Goal: Information Seeking & Learning: Learn about a topic

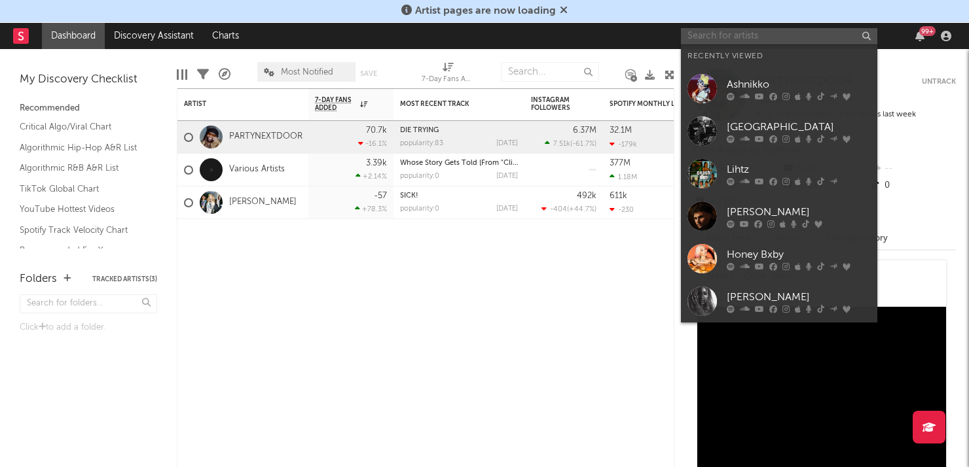
click at [722, 37] on input "text" at bounding box center [779, 36] width 196 height 16
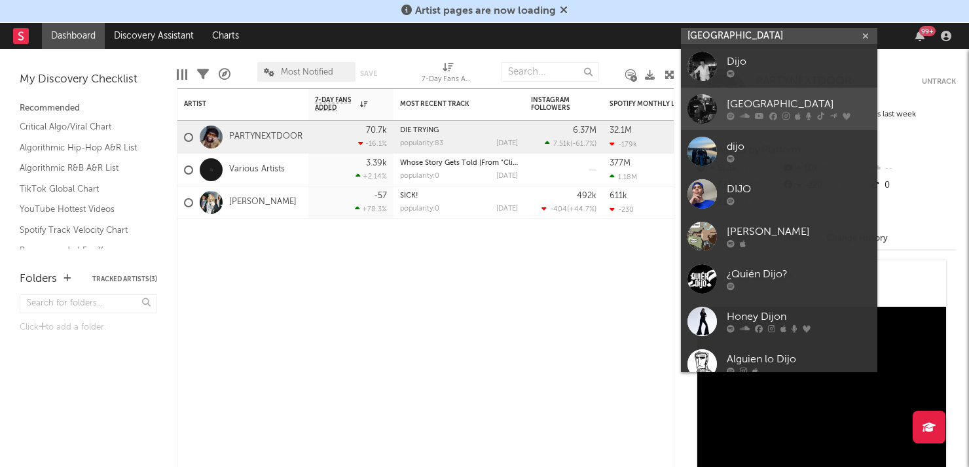
type input "dijon"
click at [766, 99] on div "[GEOGRAPHIC_DATA]" at bounding box center [798, 105] width 144 height 16
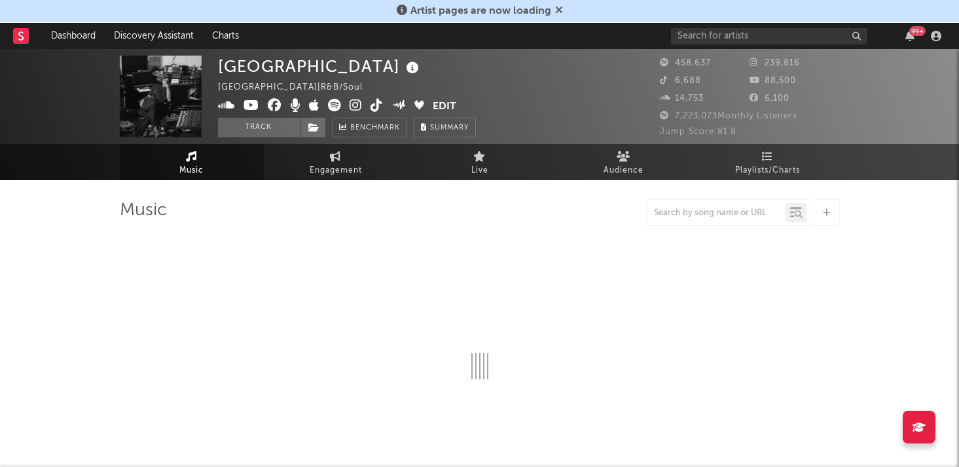
select select "6m"
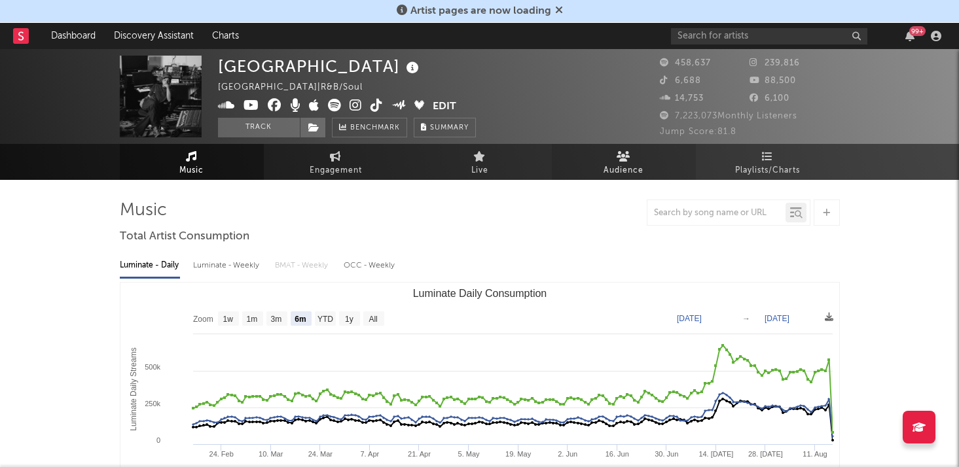
click at [606, 147] on link "Audience" at bounding box center [624, 162] width 144 height 36
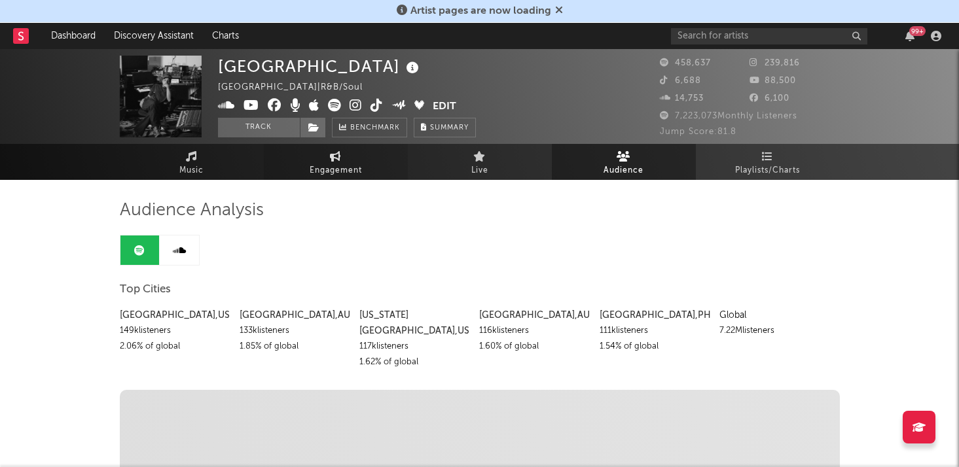
click at [293, 170] on link "Engagement" at bounding box center [336, 162] width 144 height 36
select select "1w"
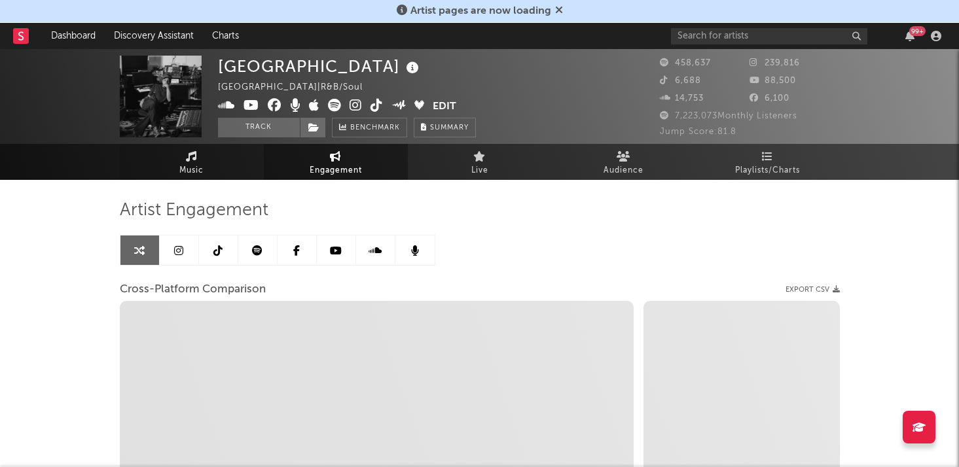
click at [200, 166] on span "Music" at bounding box center [191, 171] width 24 height 16
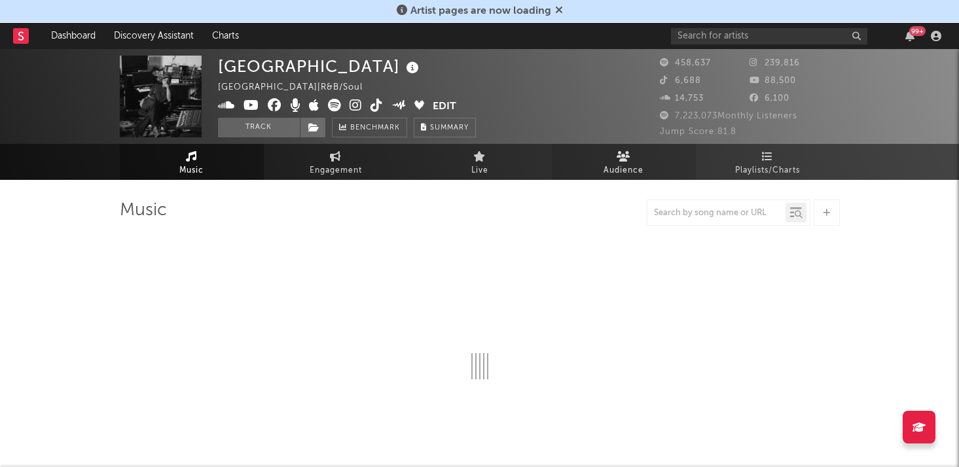
click at [619, 179] on link "Audience" at bounding box center [624, 162] width 144 height 36
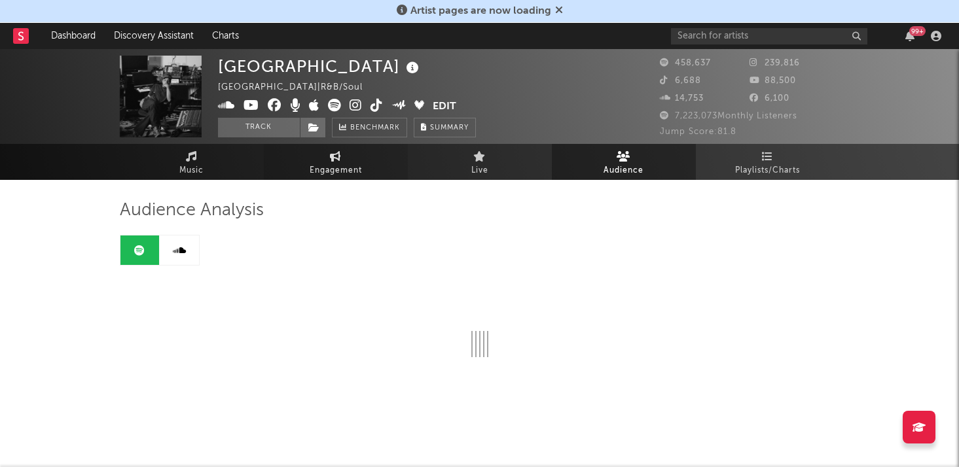
click at [335, 173] on span "Engagement" at bounding box center [336, 171] width 52 height 16
select select "1m"
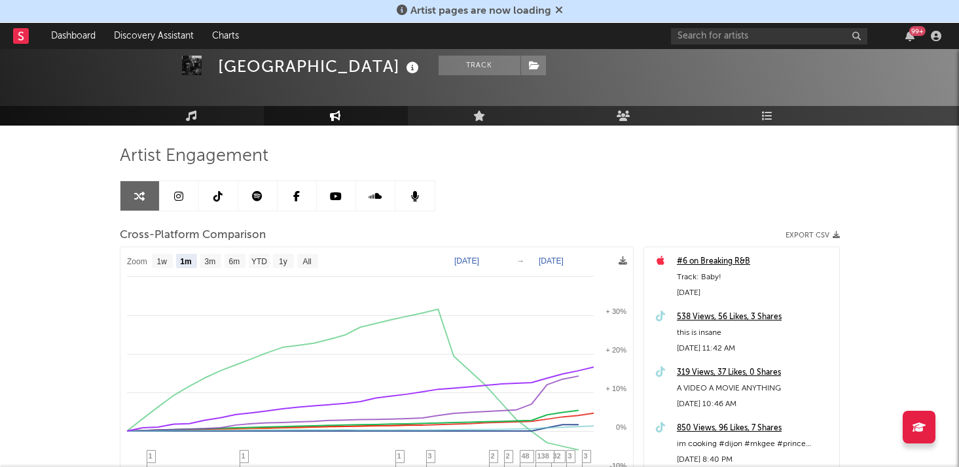
scroll to position [49, 0]
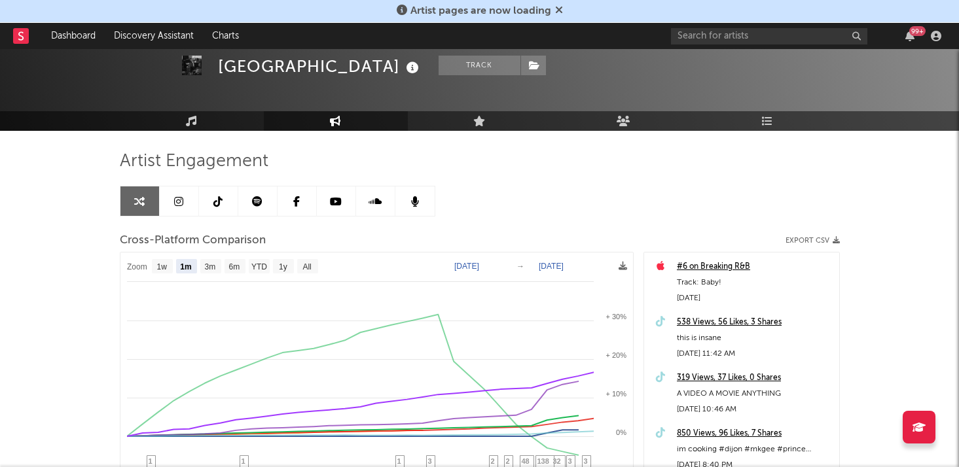
click at [177, 205] on icon at bounding box center [178, 201] width 9 height 10
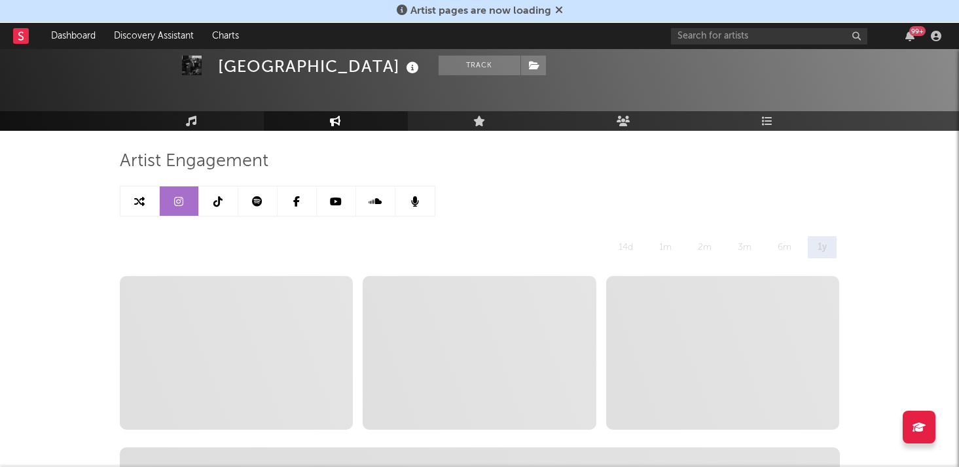
select select "6m"
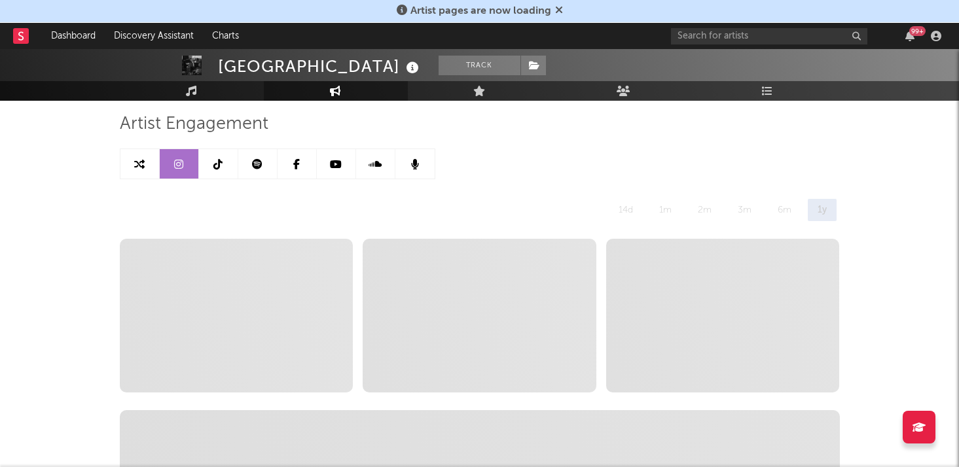
scroll to position [87, 0]
click at [560, 10] on icon at bounding box center [559, 10] width 8 height 10
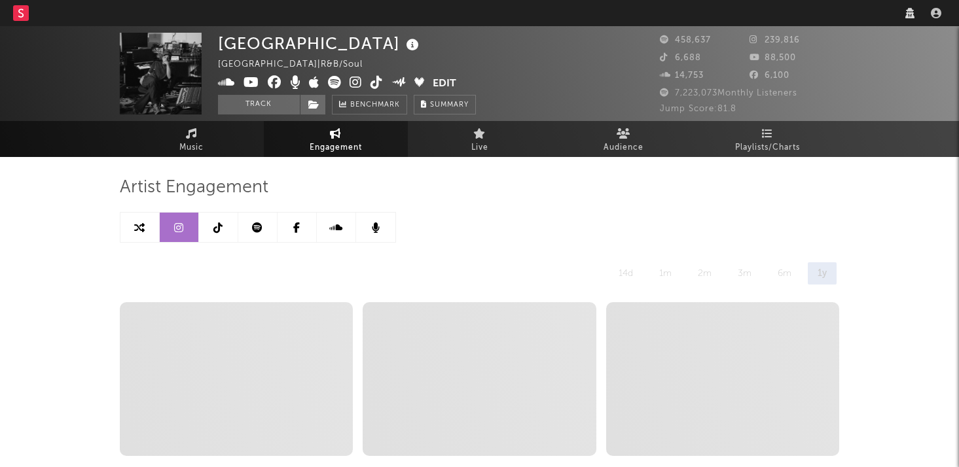
select select "6m"
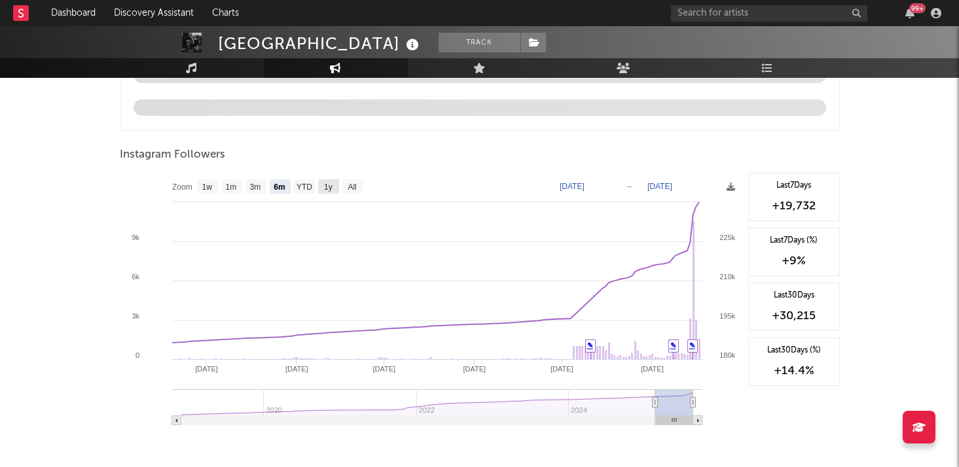
scroll to position [1410, 0]
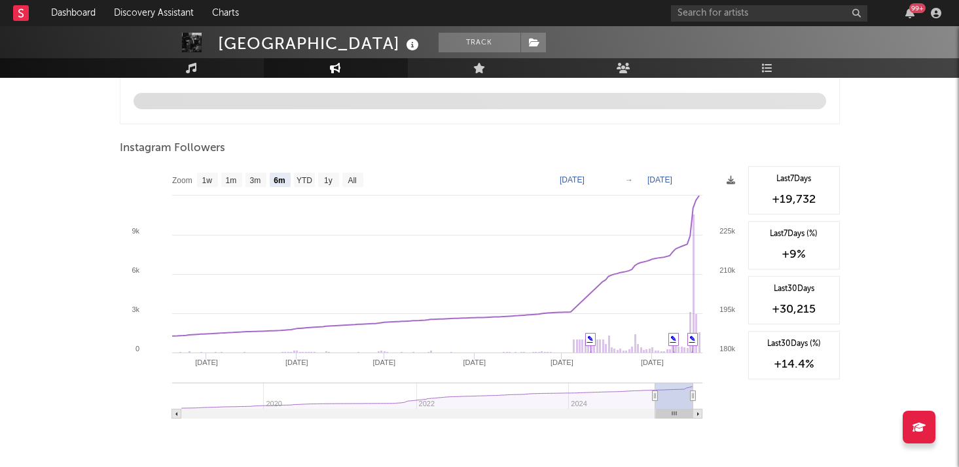
click at [573, 179] on text "[DATE]" at bounding box center [572, 179] width 25 height 9
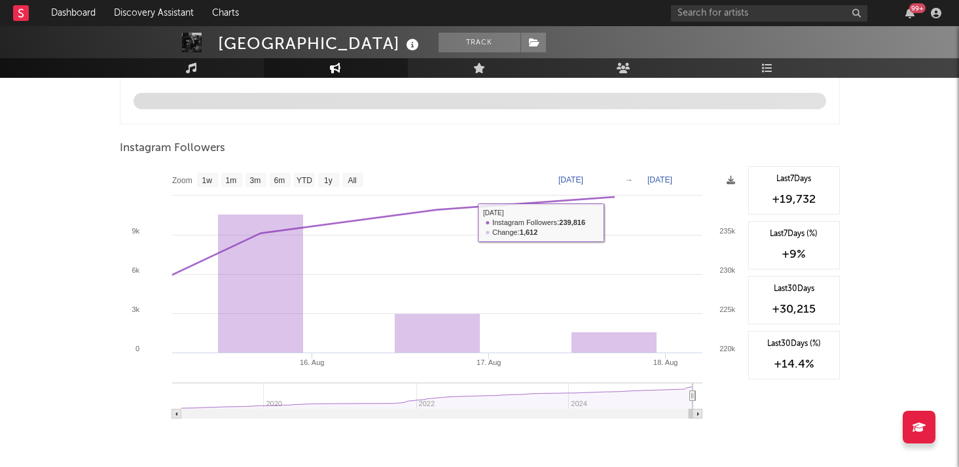
click at [580, 177] on text "[DATE]" at bounding box center [570, 179] width 25 height 9
click at [578, 177] on input "[DATE]" at bounding box center [580, 179] width 61 height 13
click at [668, 162] on div at bounding box center [480, 163] width 720 height 7
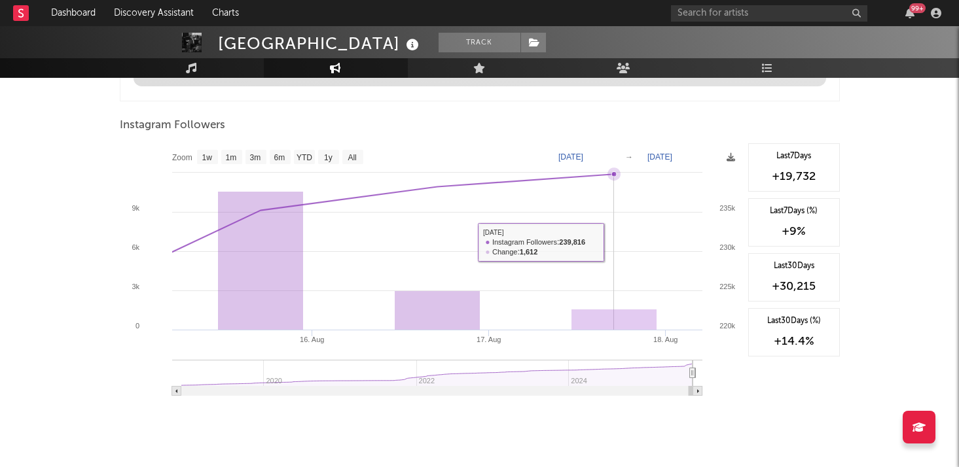
scroll to position [1436, 0]
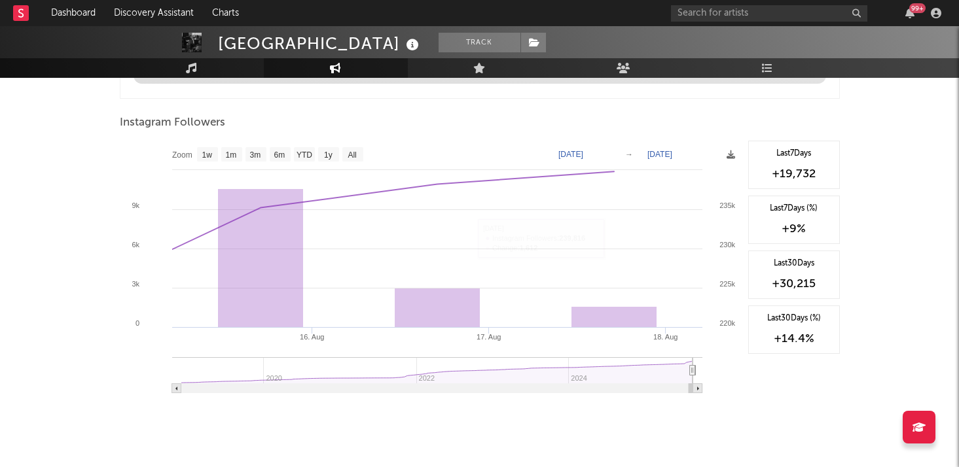
click at [582, 153] on text "[DATE]" at bounding box center [570, 154] width 25 height 9
click at [573, 156] on input "[DATE]" at bounding box center [580, 154] width 61 height 13
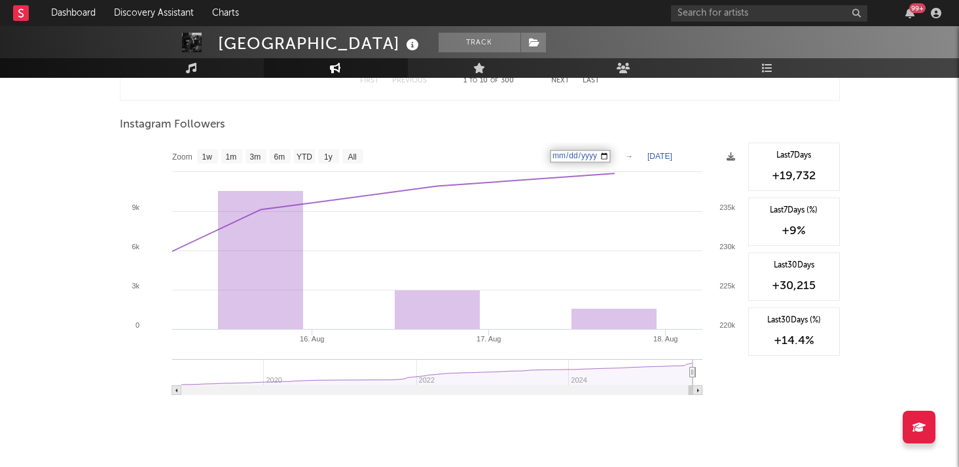
scroll to position [1988, 0]
type input "[DATE]"
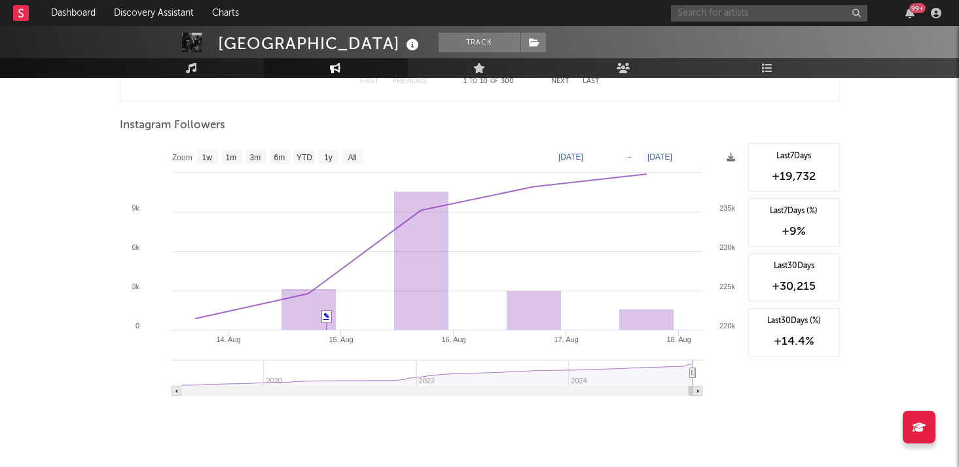
click at [705, 16] on input "text" at bounding box center [769, 13] width 196 height 16
type input "ashnikko"
click at [723, 37] on div "Ashnikko" at bounding box center [789, 39] width 144 height 16
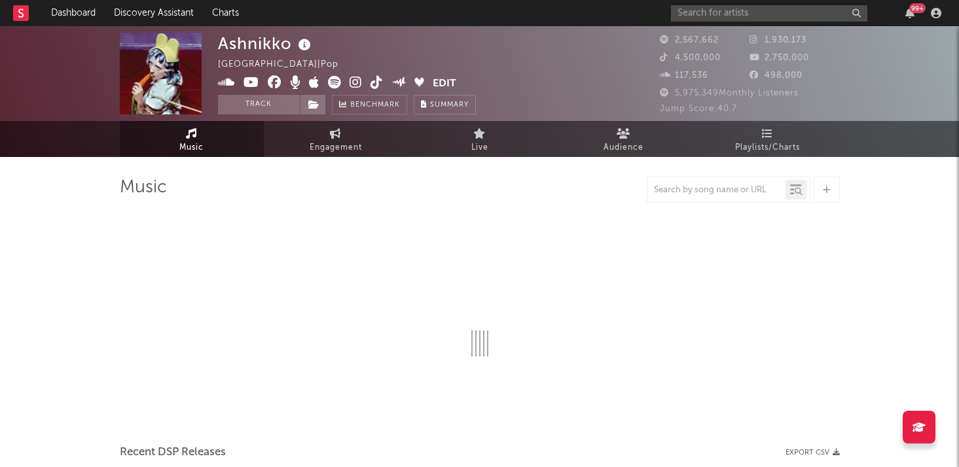
select select "6m"
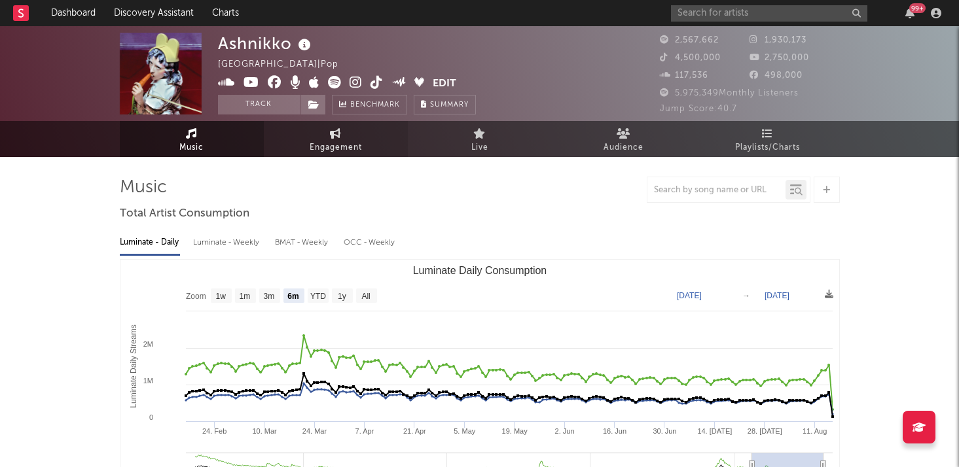
select select "6m"
click at [313, 137] on link "Engagement" at bounding box center [336, 139] width 144 height 36
select select "1w"
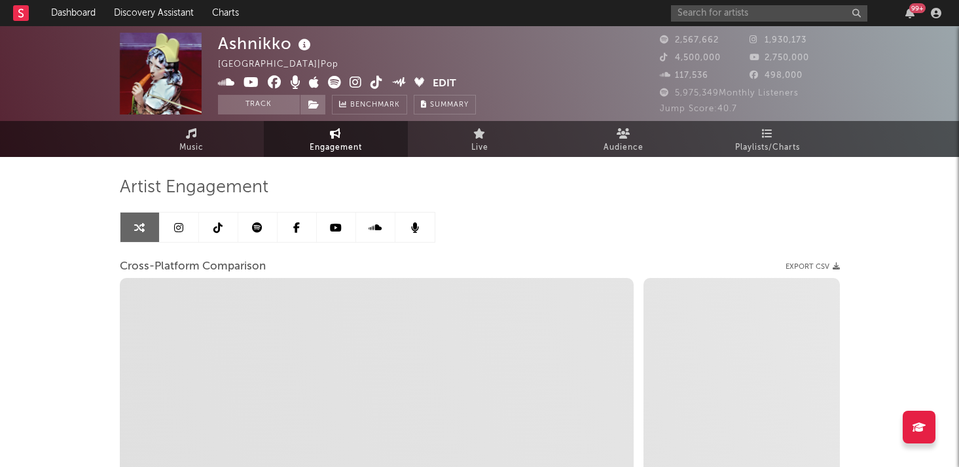
click at [220, 235] on link at bounding box center [218, 227] width 39 height 29
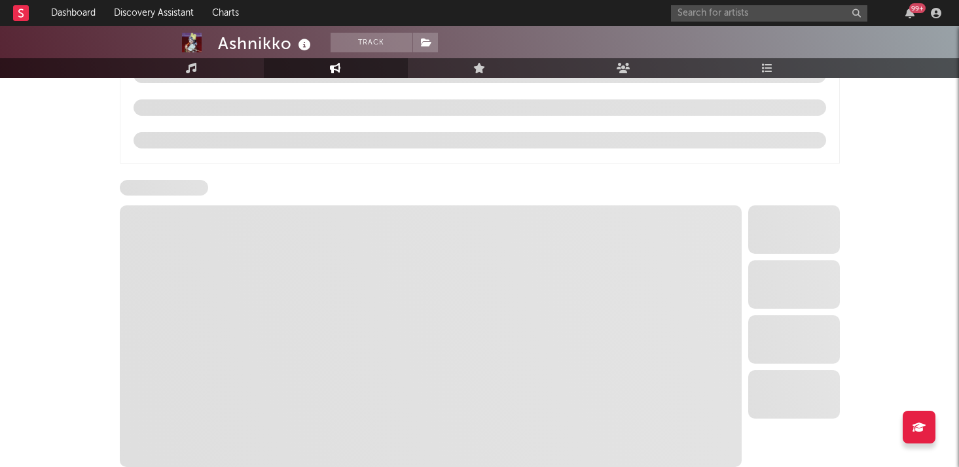
select select "6m"
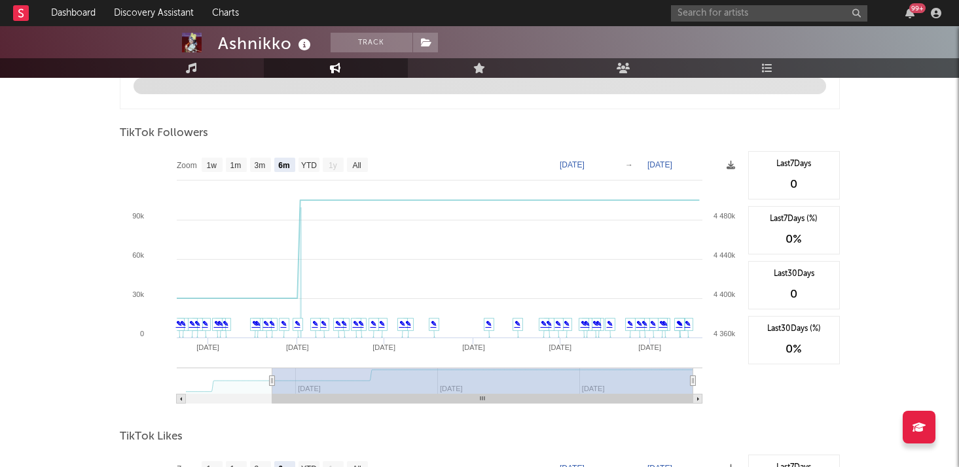
scroll to position [1187, 0]
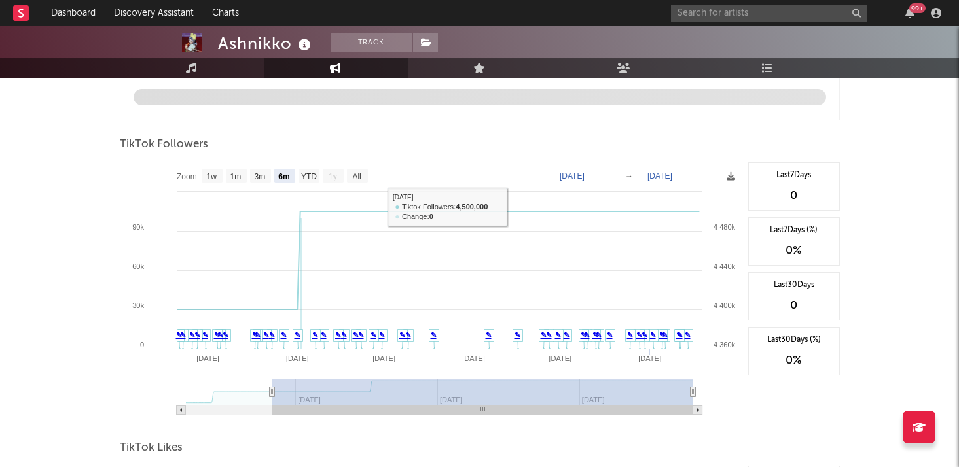
click at [570, 177] on text "[DATE]" at bounding box center [572, 175] width 25 height 9
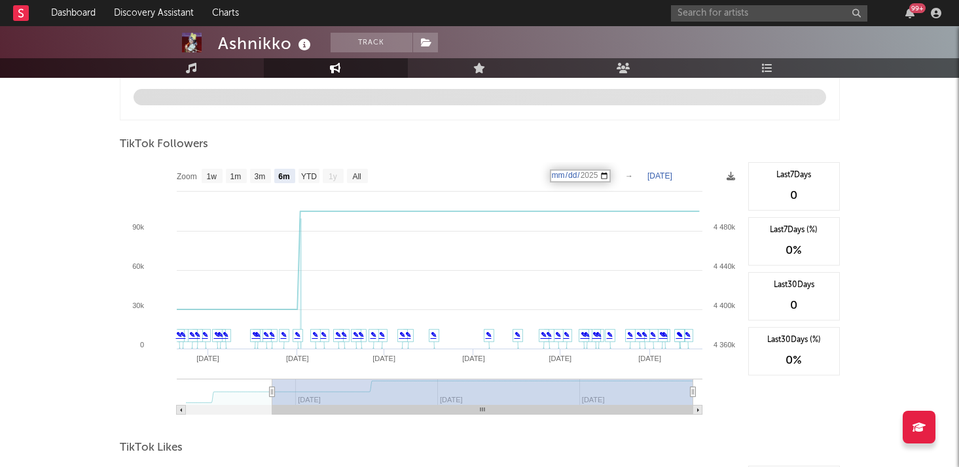
type input "[DATE]"
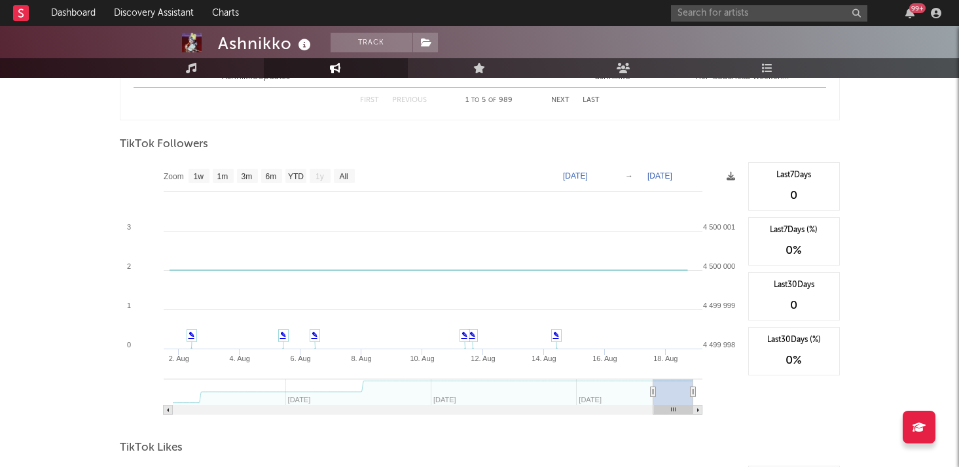
scroll to position [1215, 0]
